Goal: Transaction & Acquisition: Purchase product/service

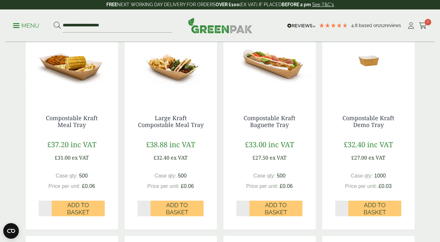
click at [179, 63] on img at bounding box center [171, 60] width 92 height 81
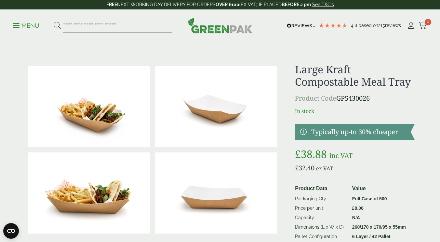
click at [16, 23] on link "Menu" at bounding box center [26, 25] width 26 height 7
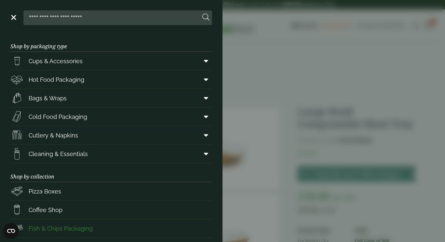
click at [46, 225] on span "Fish & Chips Packaging" at bounding box center [61, 228] width 64 height 9
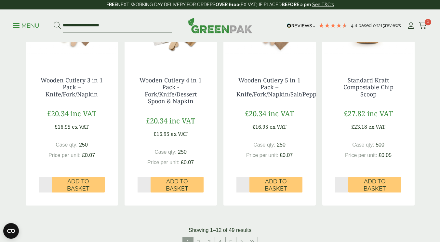
scroll to position [694, 0]
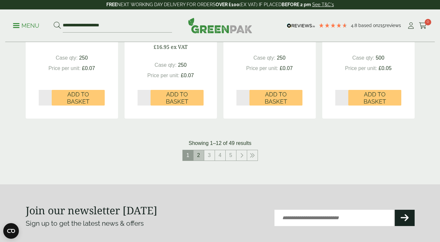
click at [199, 158] on link "2" at bounding box center [199, 155] width 10 height 10
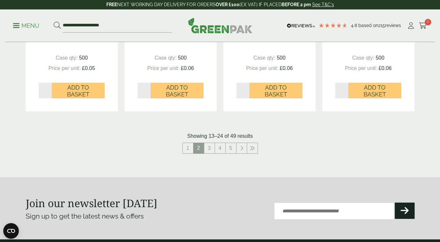
drag, startPoint x: 166, startPoint y: 164, endPoint x: 101, endPoint y: 152, distance: 65.4
click at [101, 152] on nav "1 2 3 4 5" at bounding box center [220, 148] width 389 height 13
click at [207, 147] on link "3" at bounding box center [209, 148] width 10 height 10
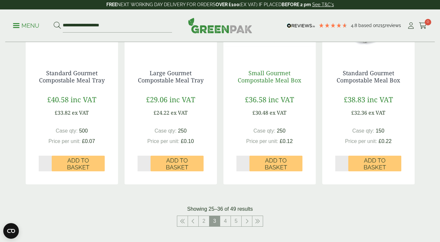
scroll to position [694, 0]
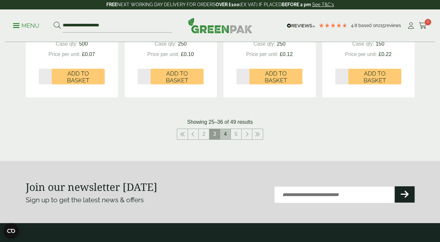
click at [222, 133] on link "4" at bounding box center [225, 134] width 10 height 10
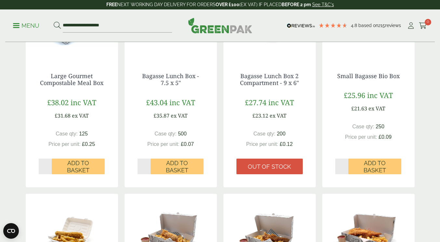
scroll to position [87, 0]
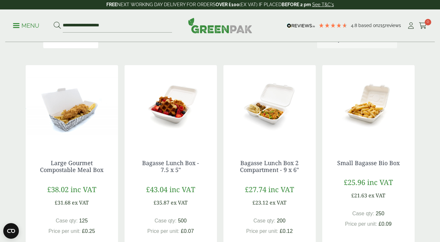
click at [81, 119] on img at bounding box center [72, 105] width 92 height 81
